Goal: Information Seeking & Learning: Learn about a topic

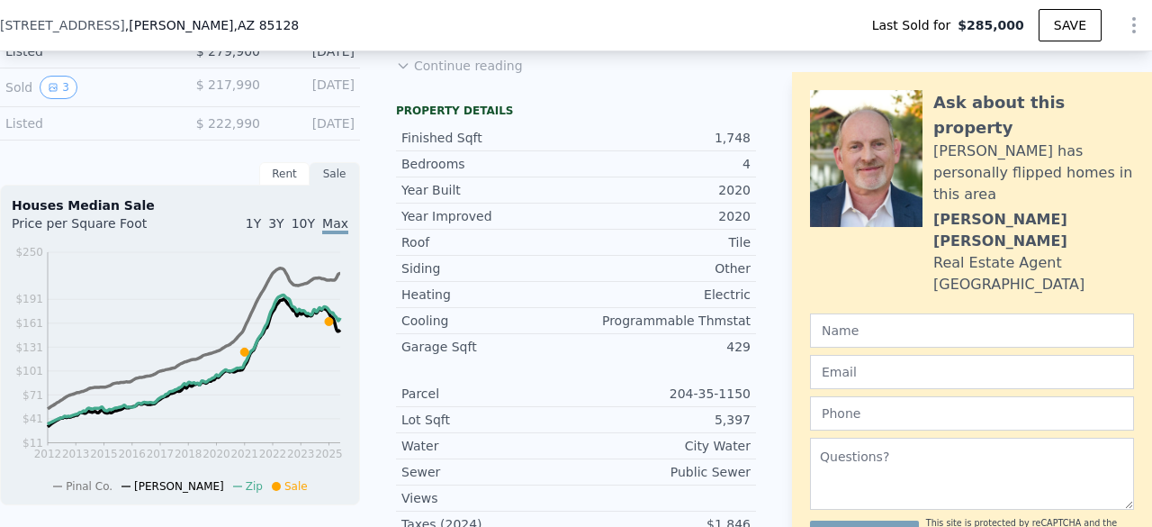
scroll to position [0, 419]
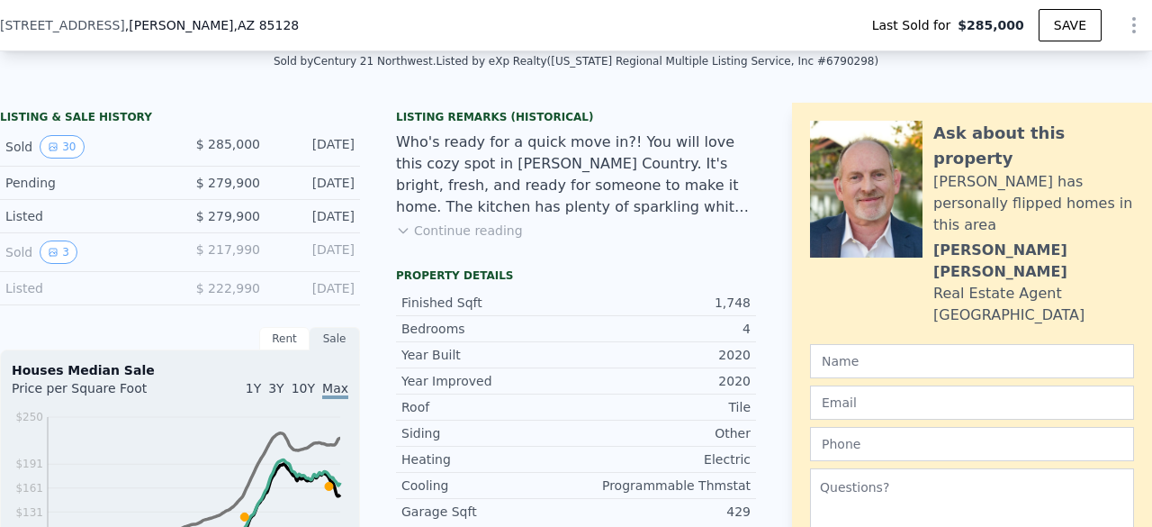
type input "$ 269,000"
type input "-$ 47,719"
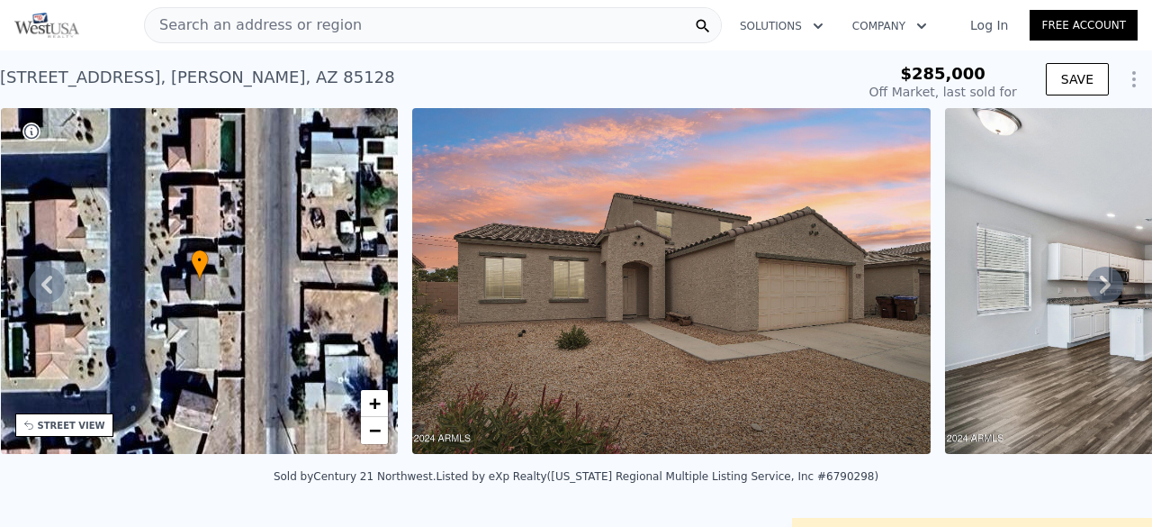
click at [341, 33] on div "Search an address or region" at bounding box center [433, 25] width 578 height 36
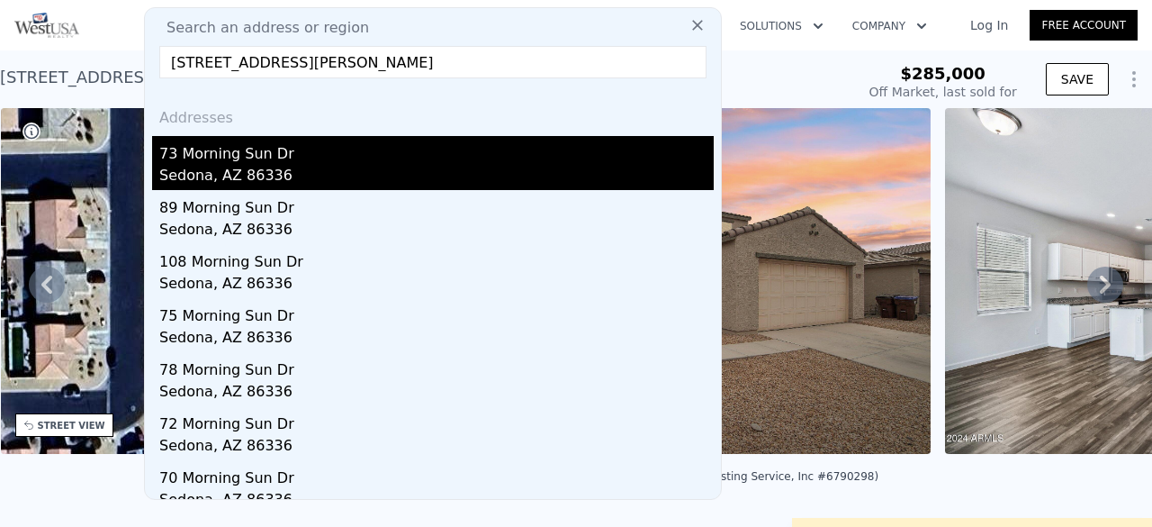
type input "[STREET_ADDRESS][PERSON_NAME]"
click at [342, 156] on div "73 Morning Sun Dr" at bounding box center [436, 150] width 555 height 29
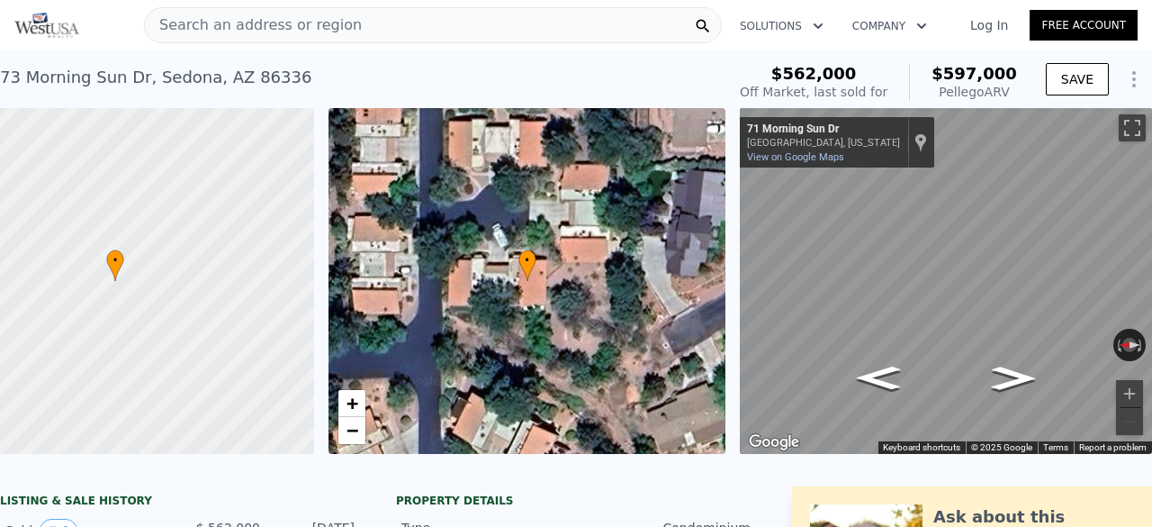
click at [366, 12] on div "Search an address or region" at bounding box center [433, 25] width 578 height 36
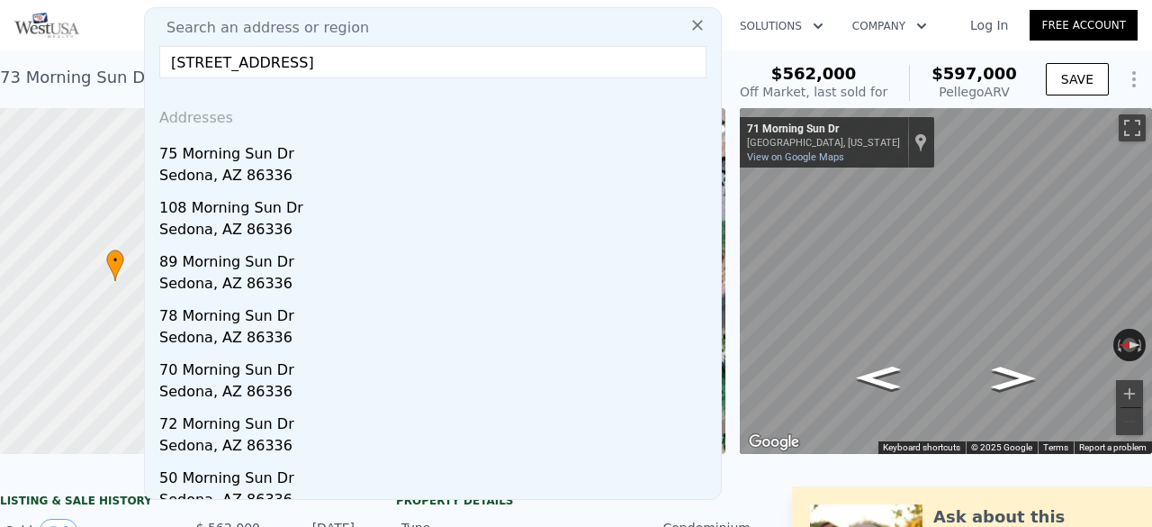
type input "[STREET_ADDRESS]"
click at [267, 159] on div "75 Morning Sun Dr" at bounding box center [436, 150] width 555 height 29
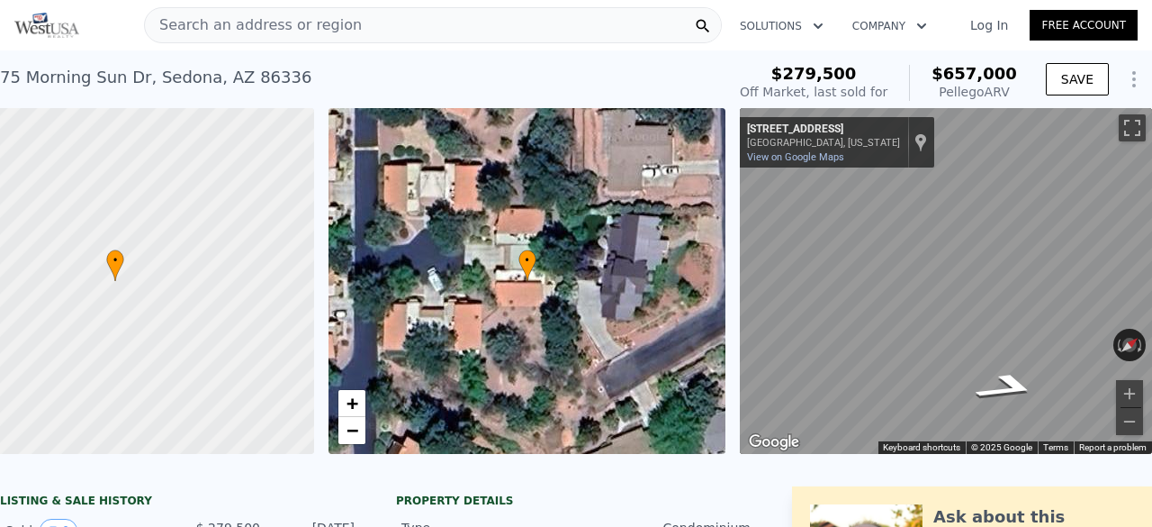
click at [367, 22] on div "Search an address or region" at bounding box center [433, 25] width 578 height 36
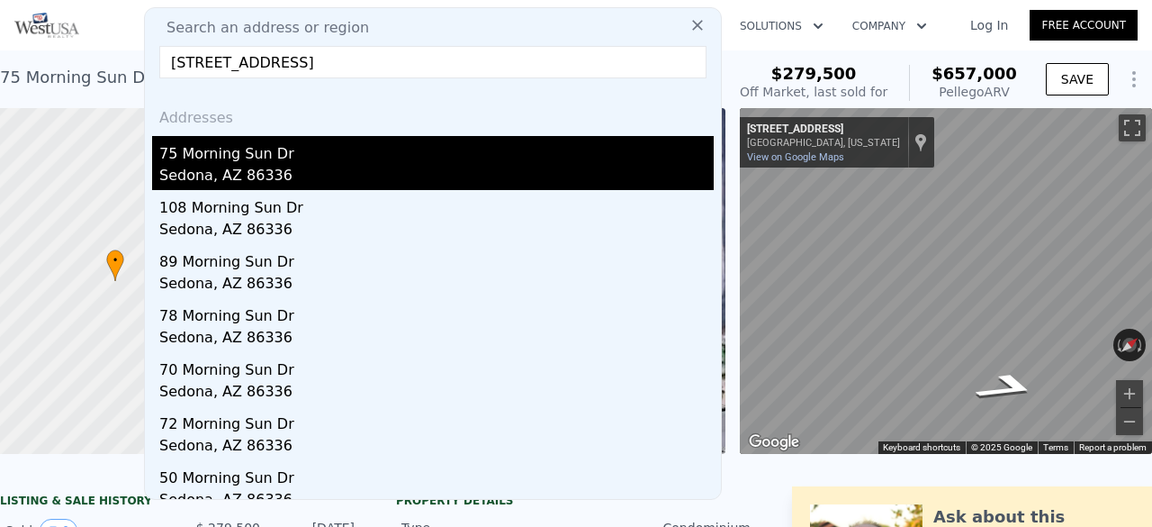
type input "[STREET_ADDRESS]"
click at [292, 155] on div "75 Morning Sun Dr" at bounding box center [436, 150] width 555 height 29
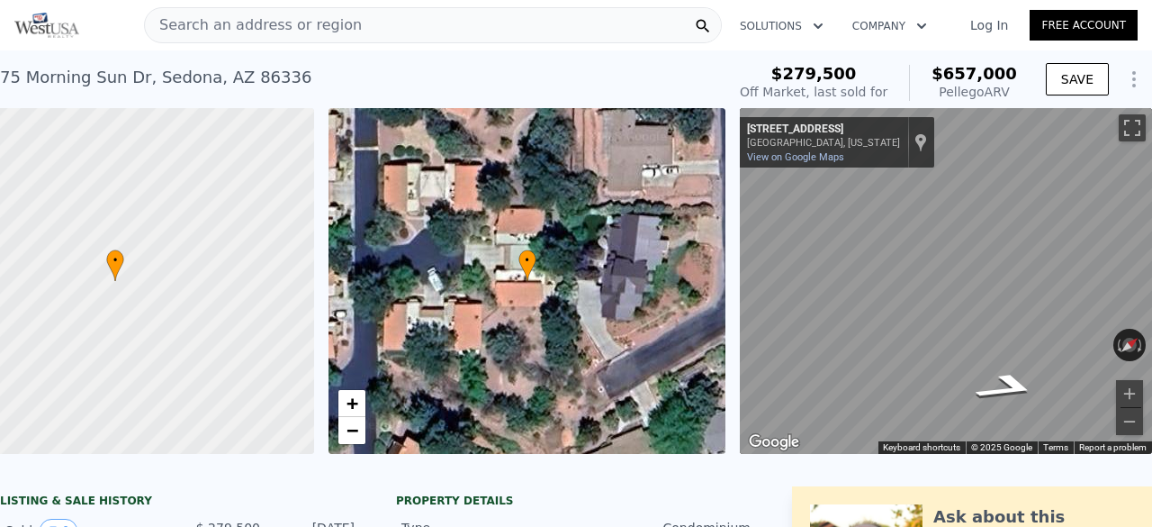
click at [274, 25] on span "Search an address or region" at bounding box center [253, 25] width 217 height 22
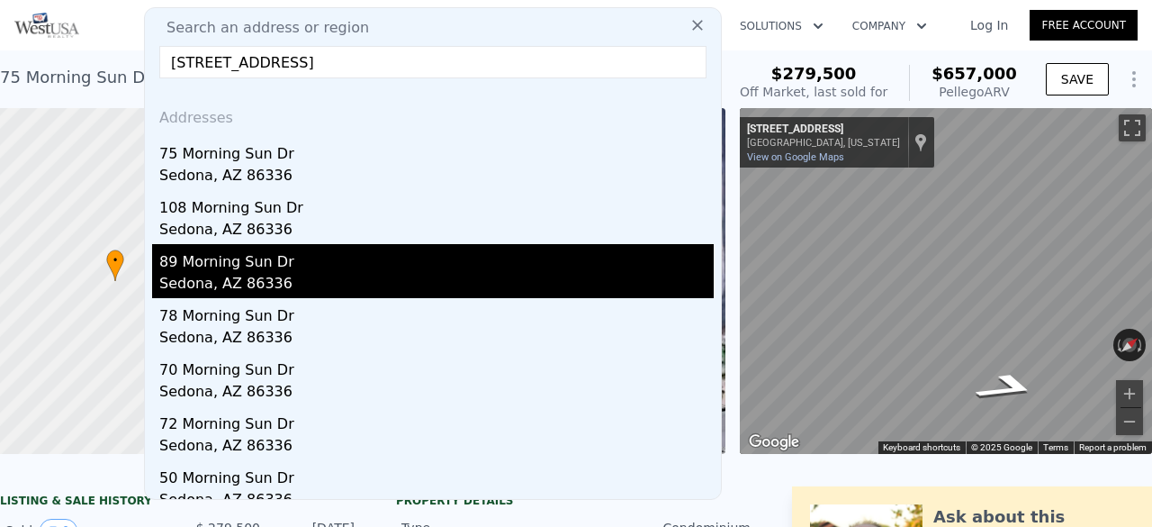
type input "[STREET_ADDRESS]"
click at [256, 247] on div "89 Morning Sun Dr" at bounding box center [436, 258] width 555 height 29
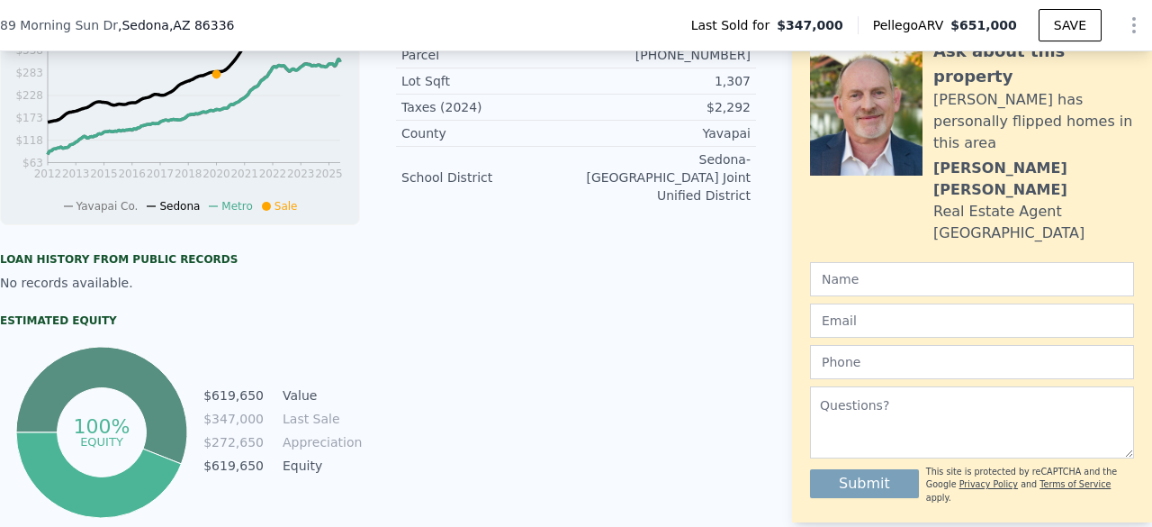
scroll to position [504, 0]
